Goal: Transaction & Acquisition: Purchase product/service

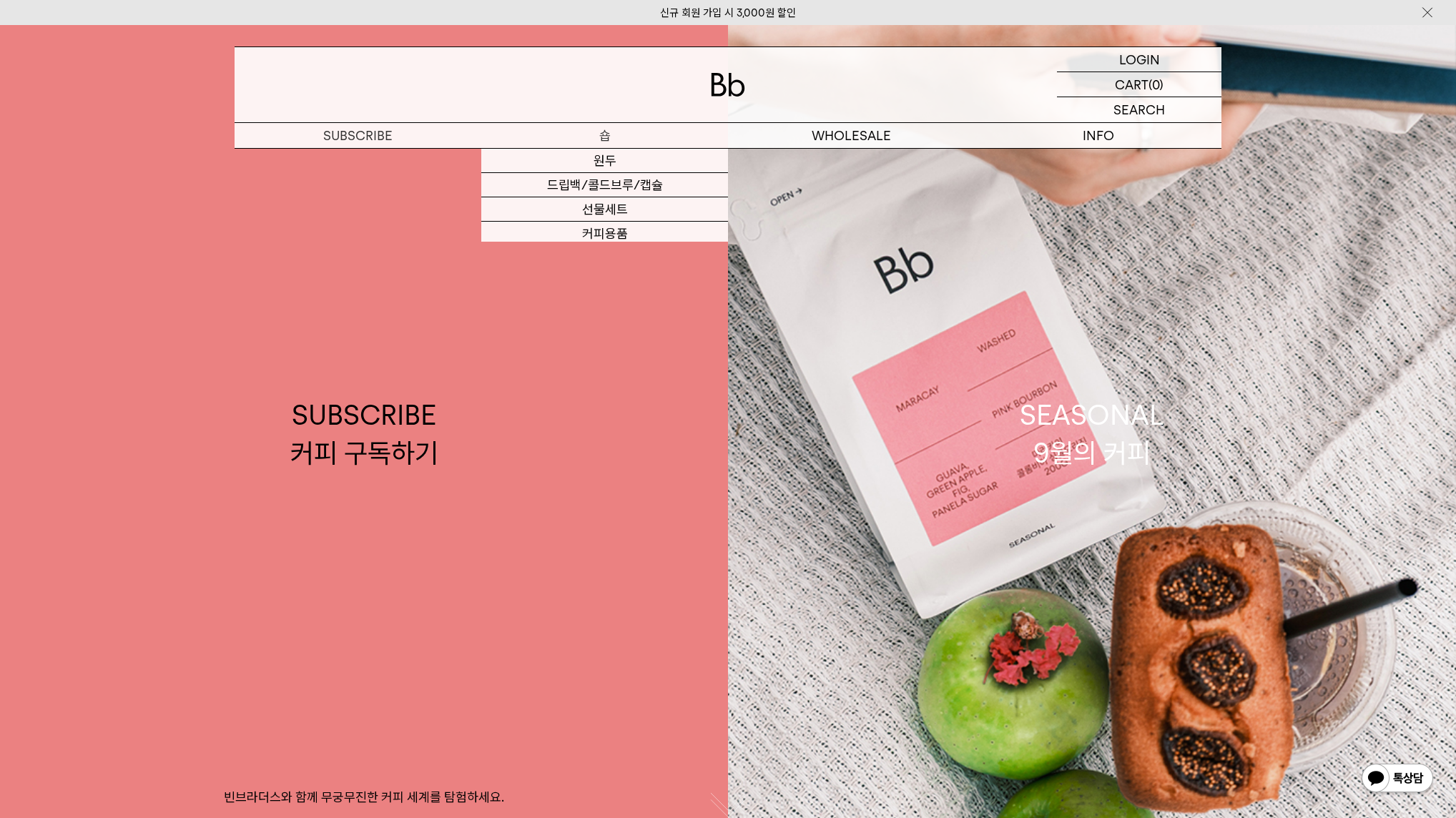
click at [637, 133] on p "숍" at bounding box center [605, 135] width 247 height 25
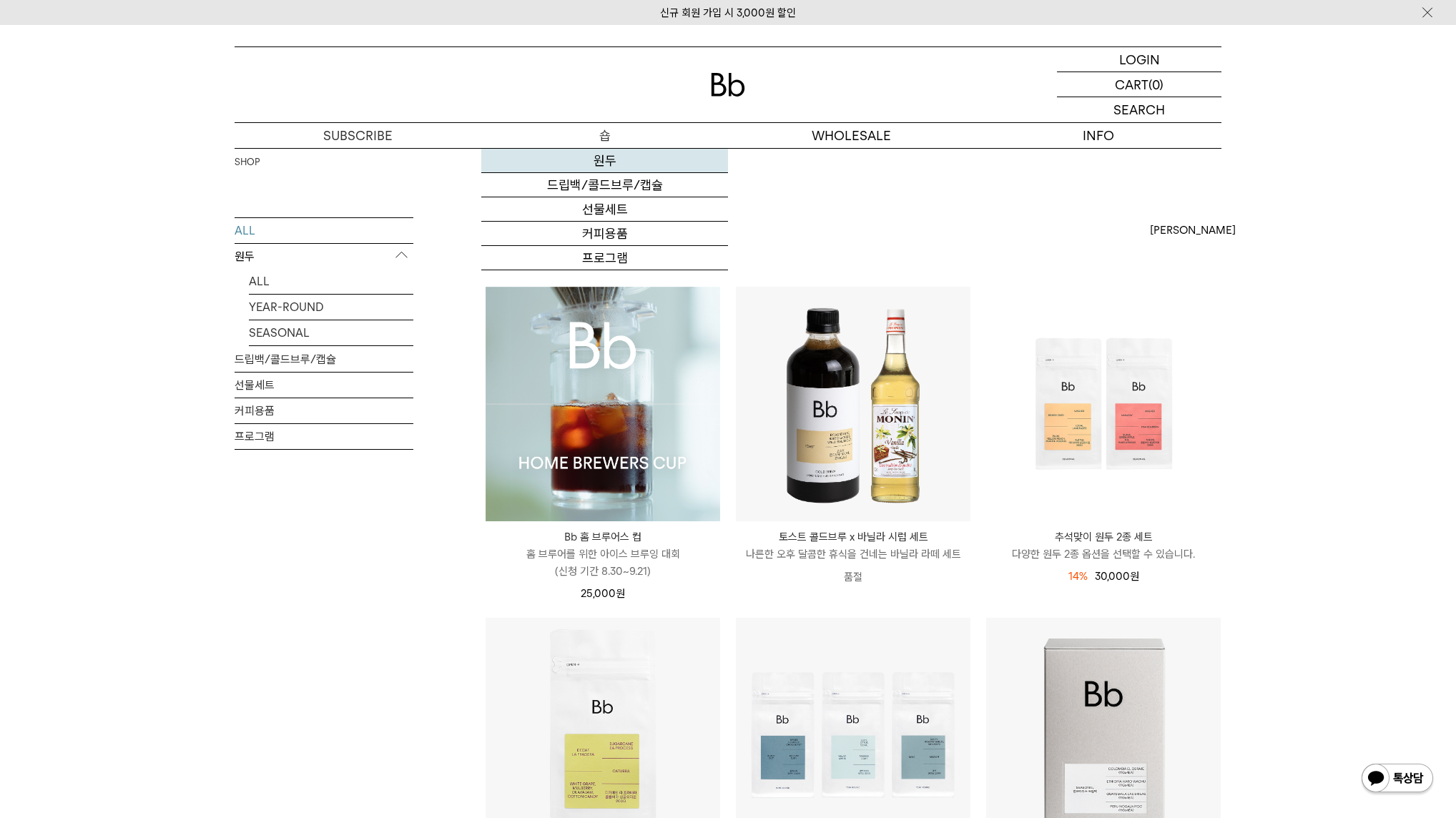
click at [624, 162] on link "원두" at bounding box center [605, 161] width 247 height 24
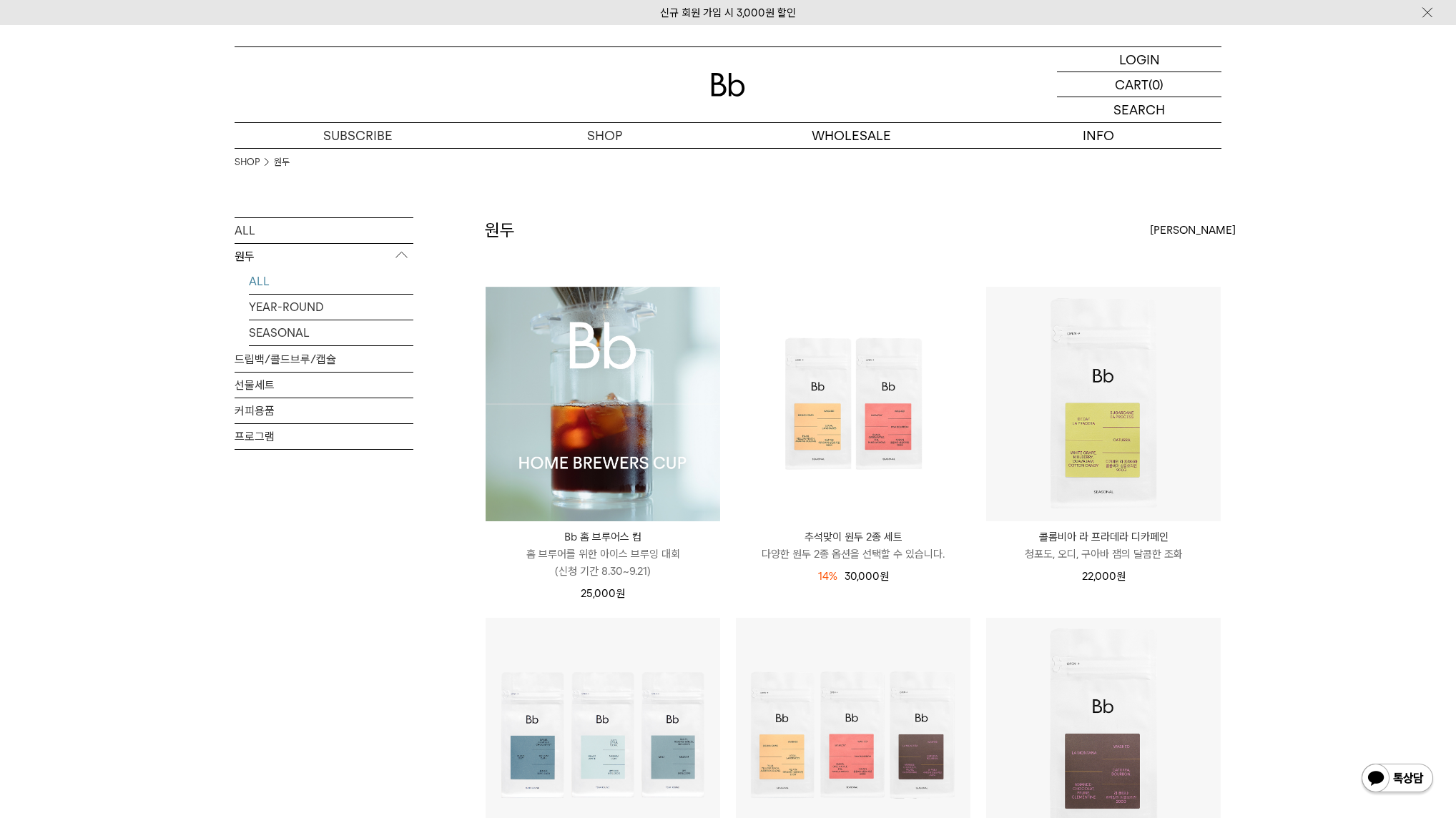
click at [599, 407] on img at bounding box center [603, 404] width 235 height 235
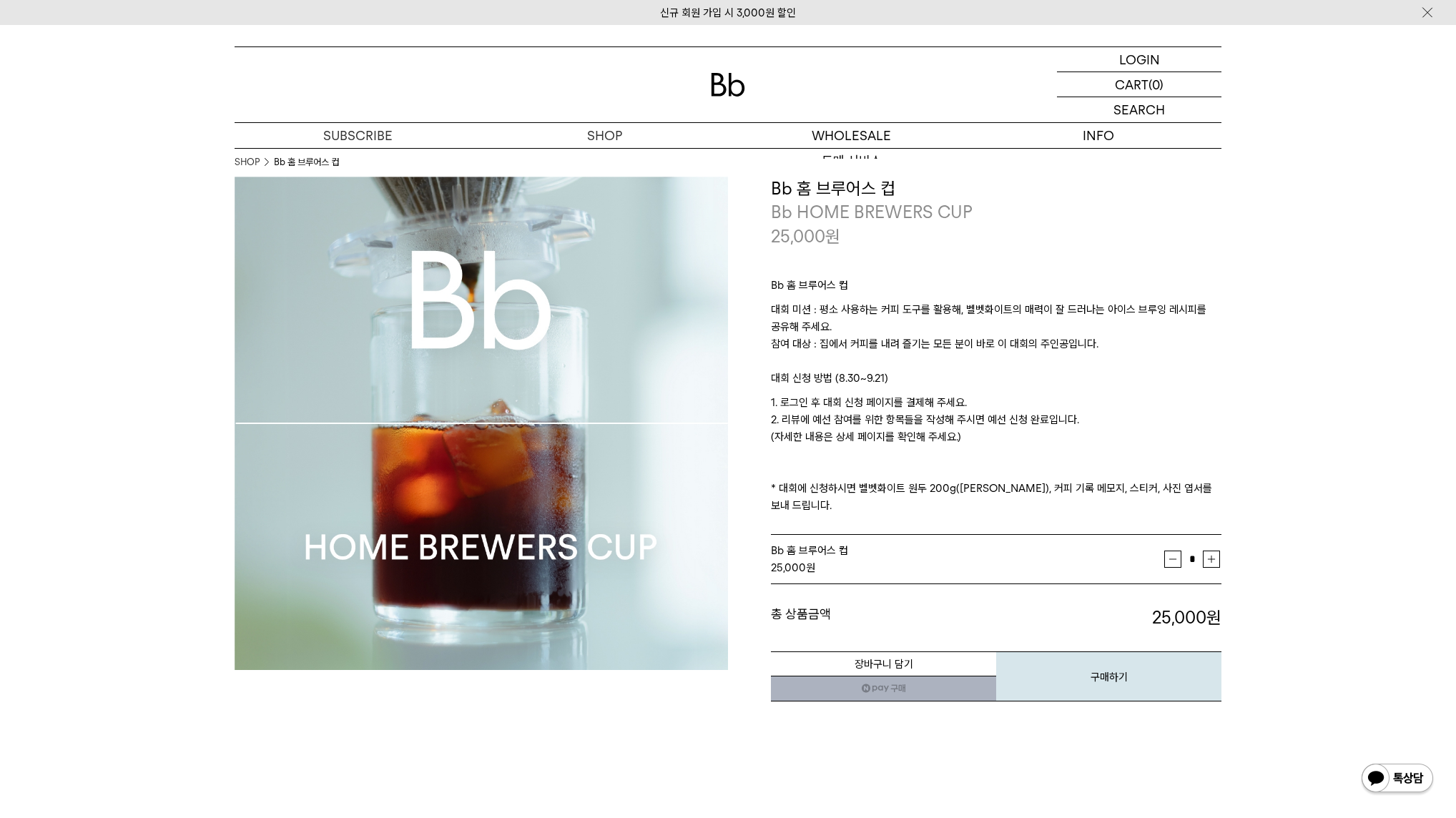
click at [748, 108] on div at bounding box center [728, 84] width 987 height 75
click at [744, 96] on div at bounding box center [728, 84] width 987 height 75
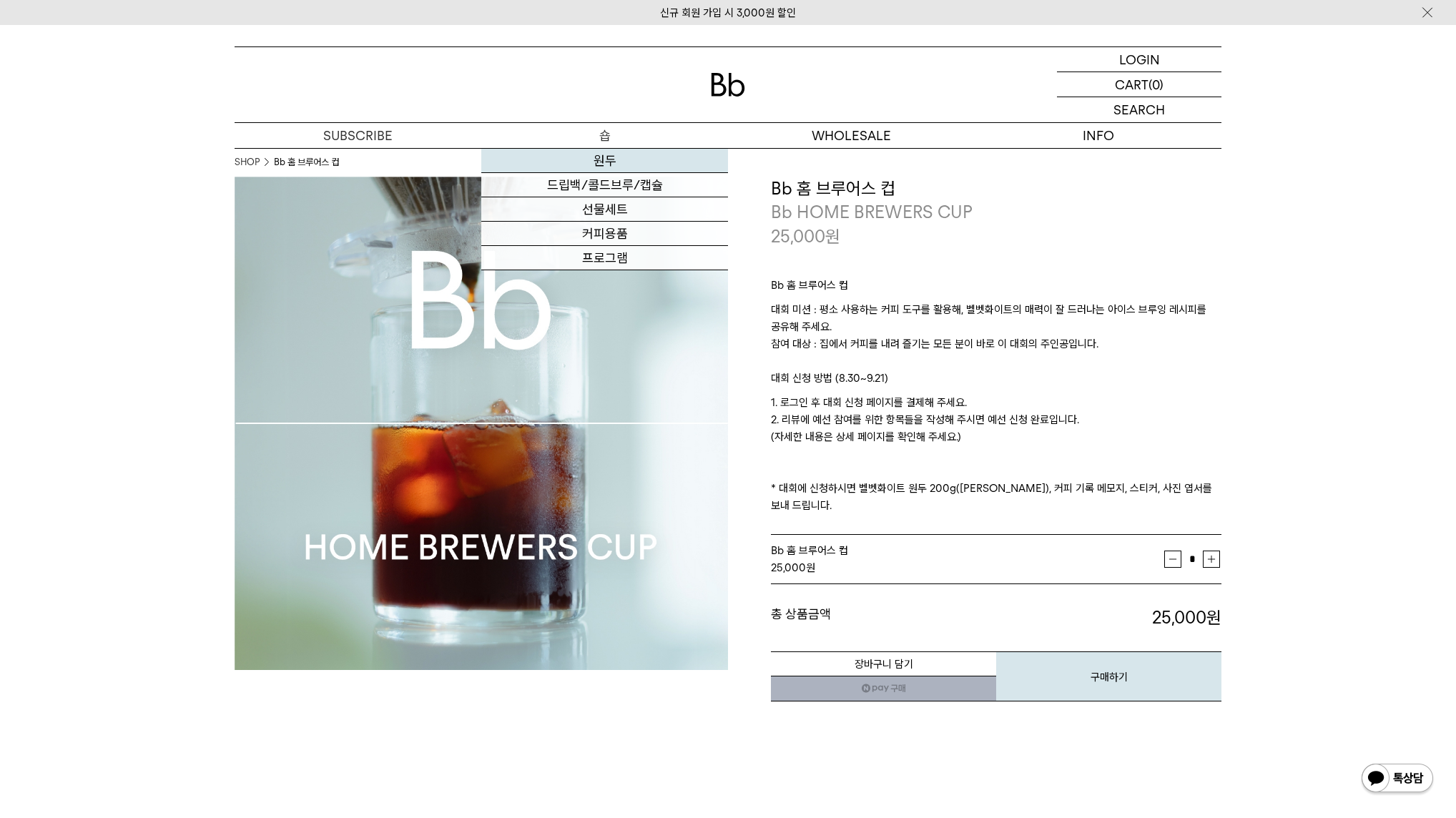
click at [613, 162] on link "원두" at bounding box center [605, 161] width 247 height 24
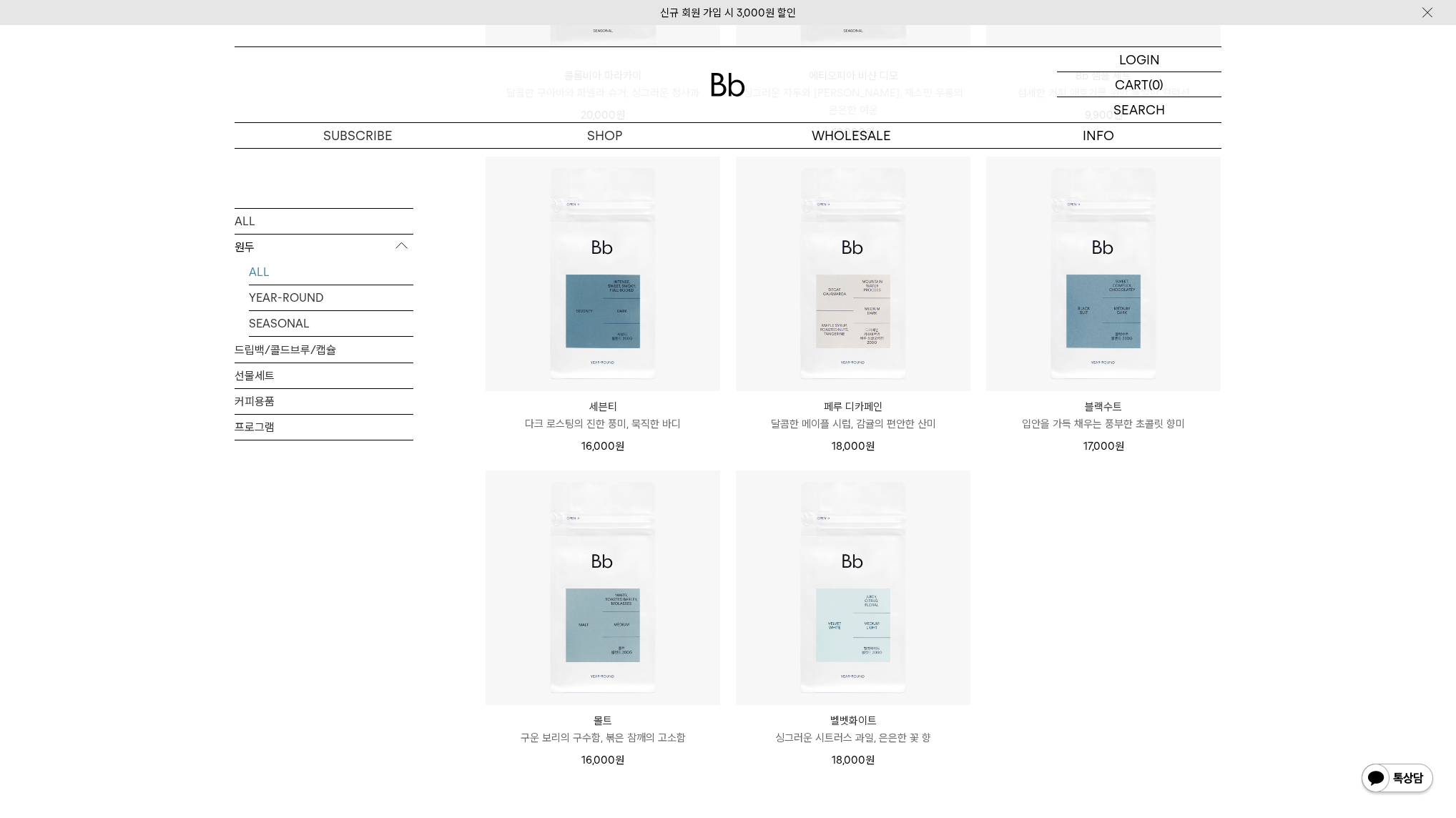
scroll to position [1117, 0]
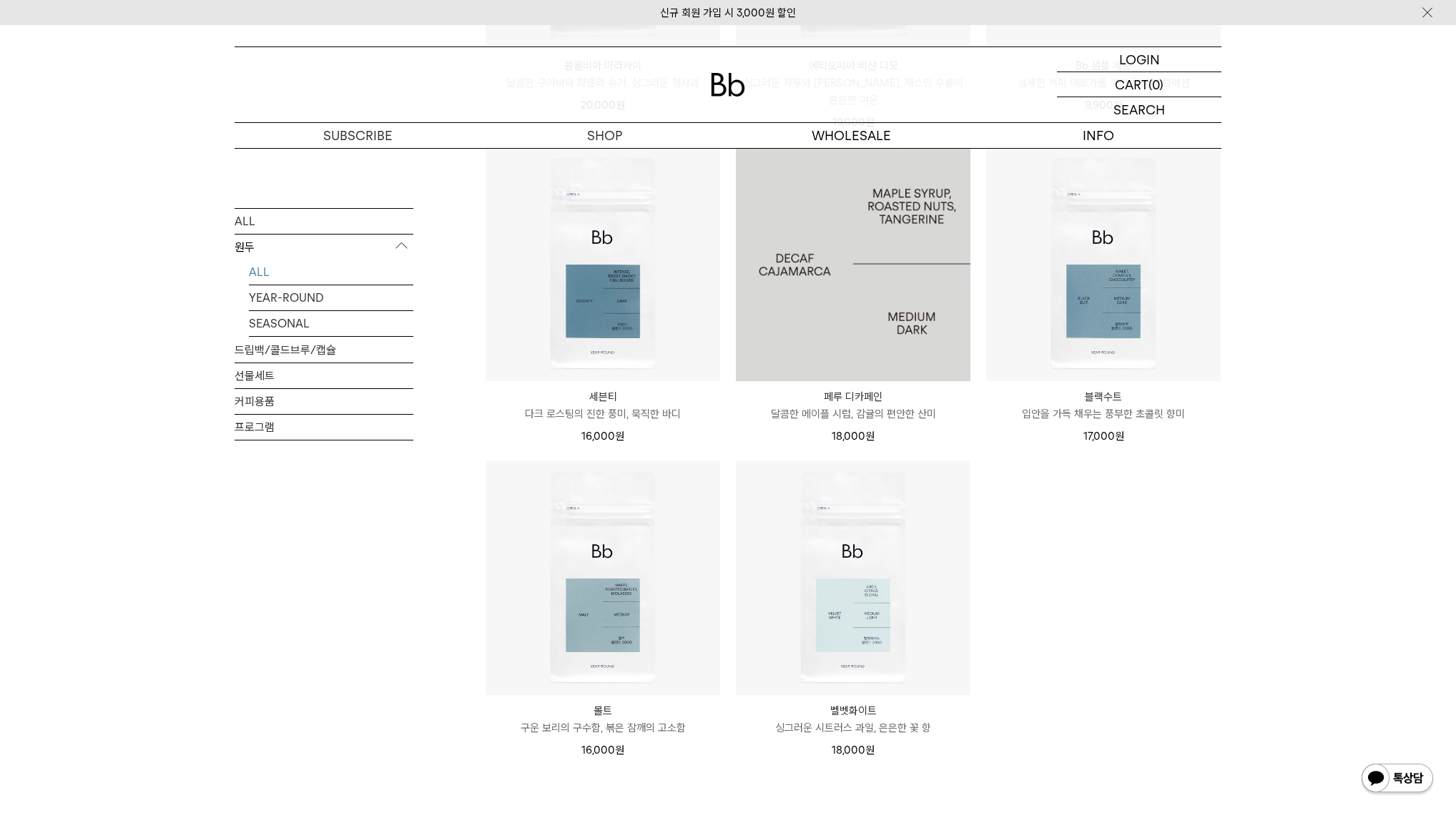
click at [851, 286] on img at bounding box center [853, 263] width 235 height 235
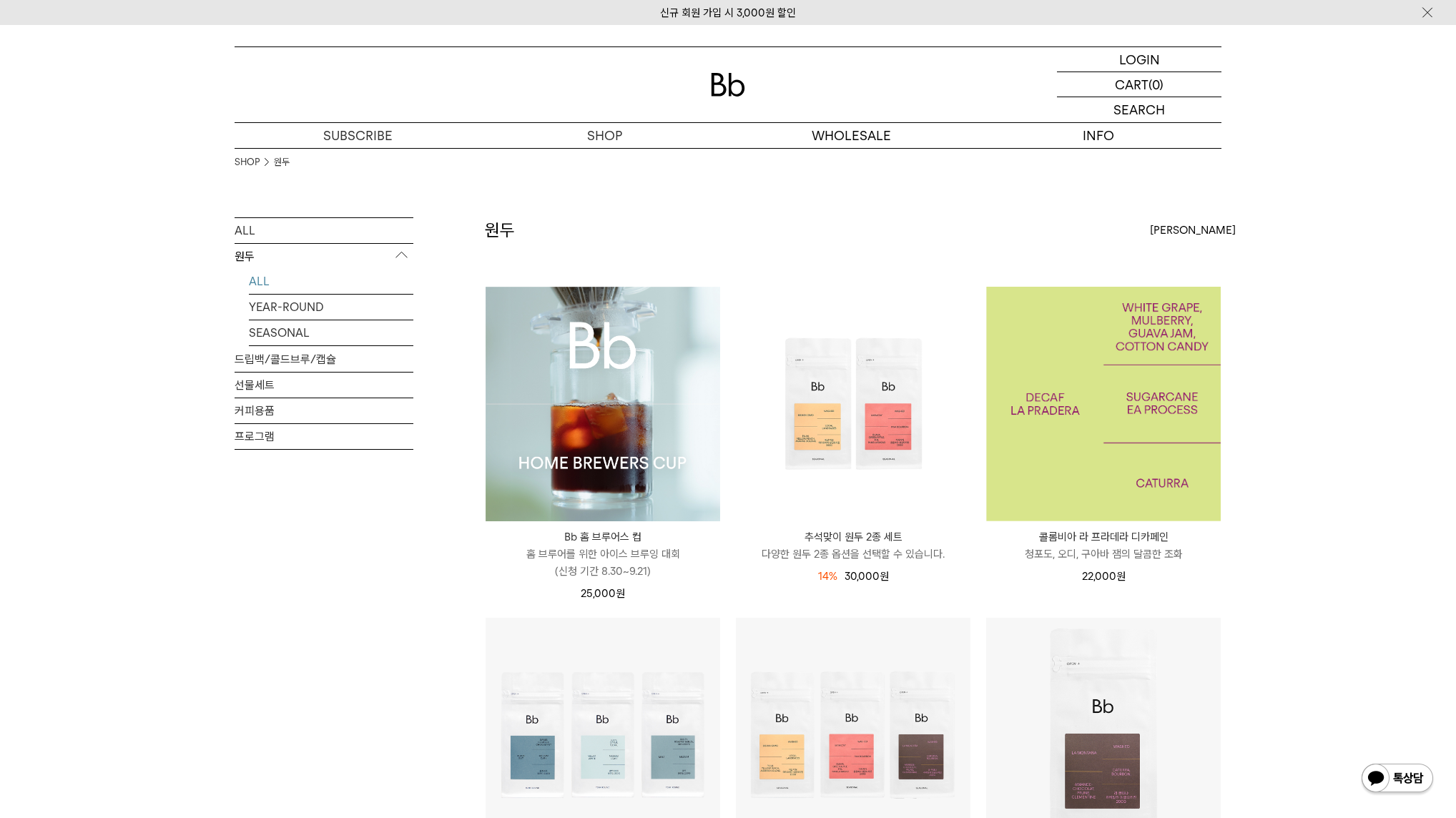
click at [1160, 409] on img at bounding box center [1103, 404] width 235 height 235
